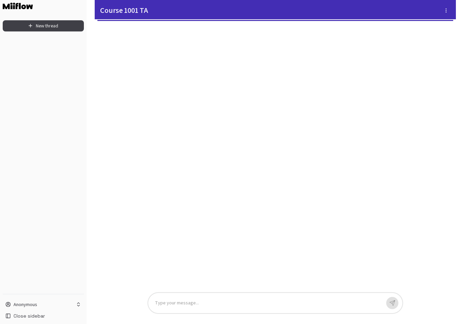
click at [218, 298] on div "Type your message..." at bounding box center [275, 303] width 255 height 20
click at [218, 297] on div "Type your message..." at bounding box center [275, 303] width 255 height 20
click at [213, 304] on p at bounding box center [268, 304] width 226 height 8
drag, startPoint x: 346, startPoint y: 240, endPoint x: 406, endPoint y: 239, distance: 59.9
click at [406, 239] on div "It'll be mid october [DATE] at 4:32 PM when is the mid term exam? [DATE] at 4:3…" at bounding box center [275, 156] width 271 height 261
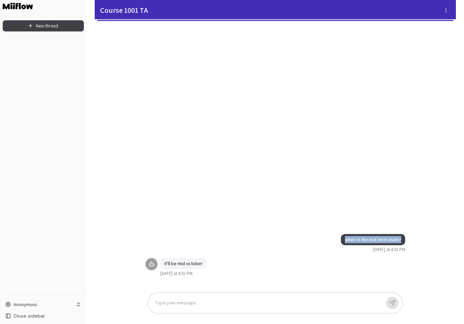
copy p "when is the mid term exam?"
click at [59, 25] on button "New thread" at bounding box center [43, 25] width 81 height 11
click at [211, 302] on p at bounding box center [268, 304] width 226 height 8
